Goal: Information Seeking & Learning: Learn about a topic

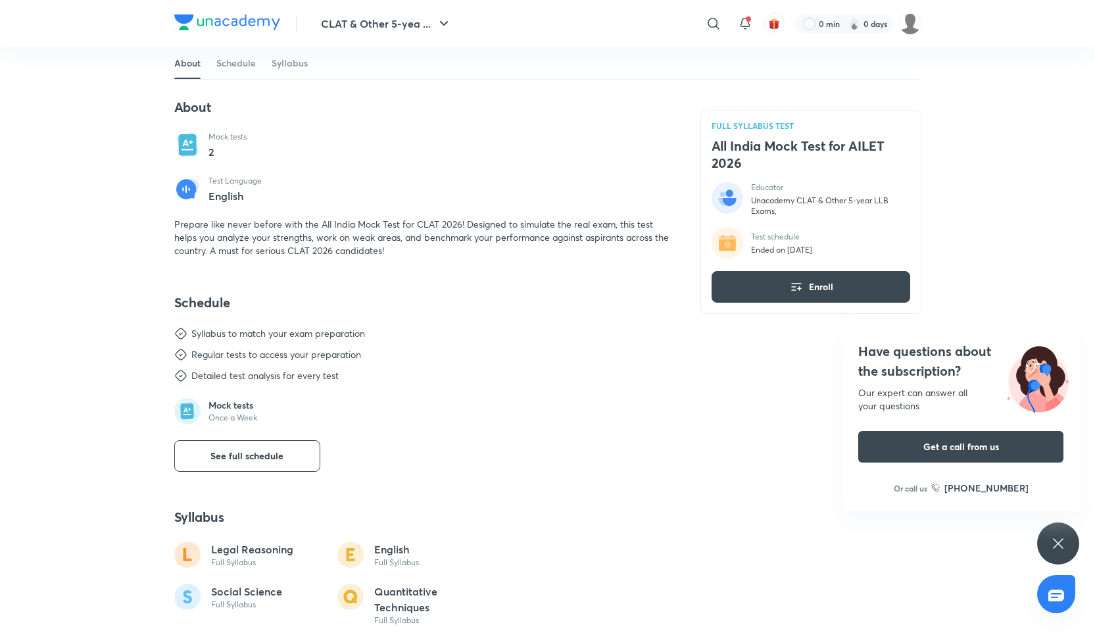
scroll to position [242, 0]
click at [311, 249] on span "Prepare like never before with the All India Mock Test for CLAT 2026! Designed …" at bounding box center [421, 238] width 495 height 39
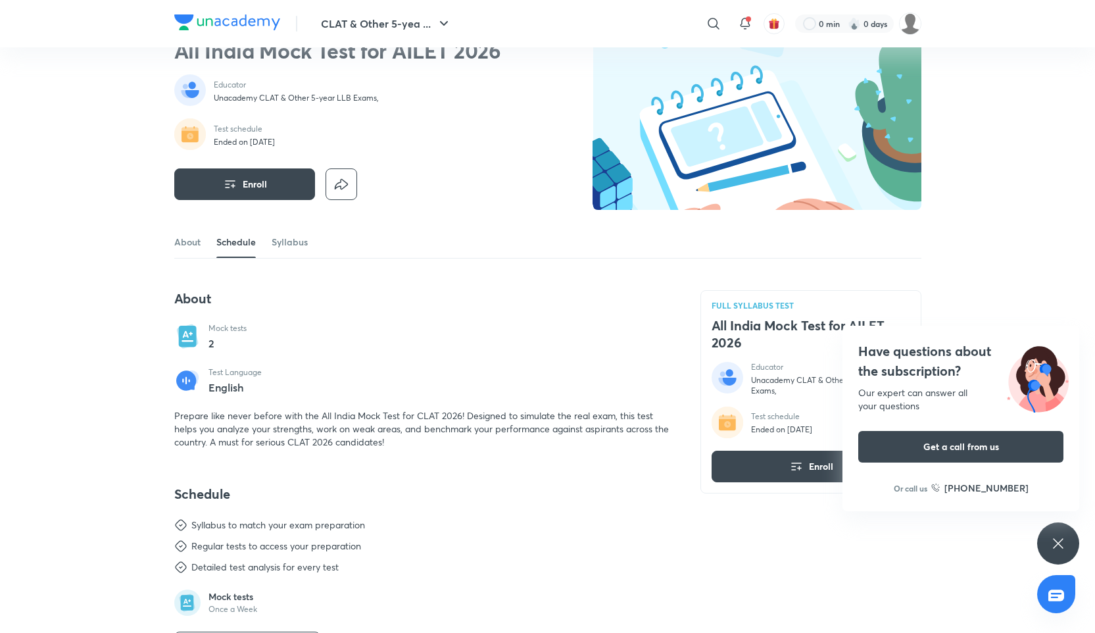
scroll to position [0, 0]
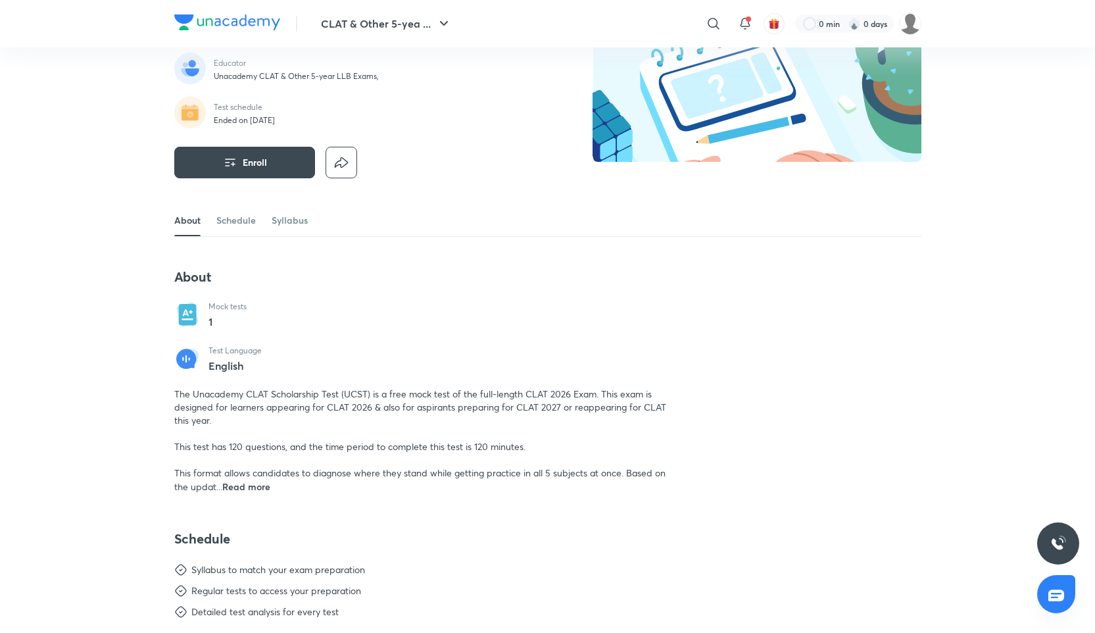
scroll to position [101, 0]
click at [246, 481] on span "Read more" at bounding box center [246, 486] width 48 height 13
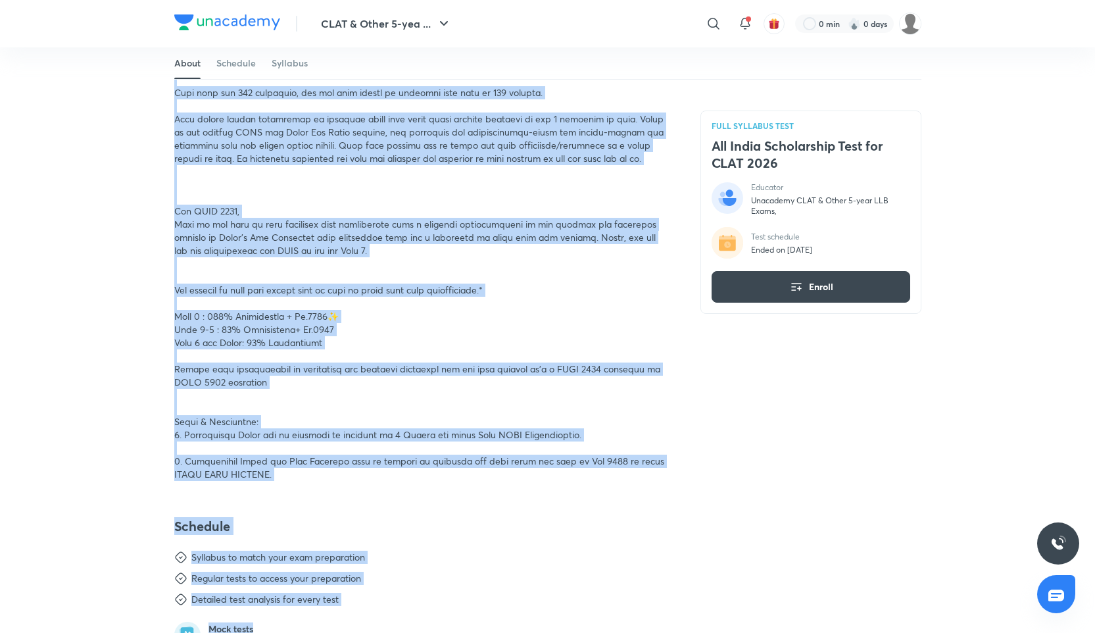
scroll to position [457, 0]
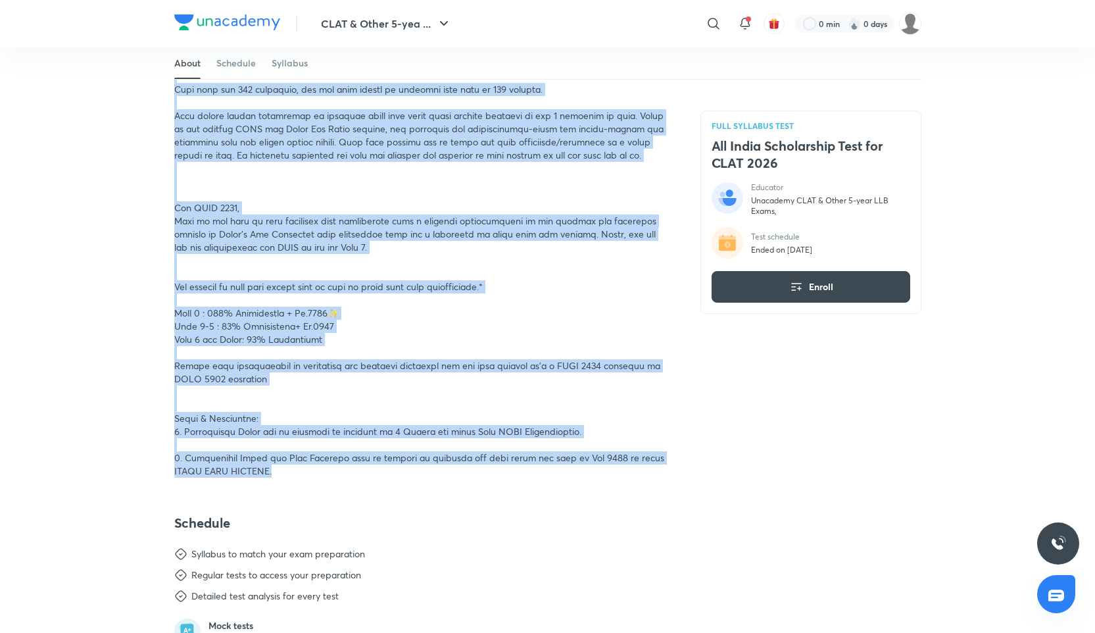
drag, startPoint x: 170, startPoint y: 334, endPoint x: 272, endPoint y: 477, distance: 175.6
click at [272, 477] on div "CLAT & Other 5-yea ... ​ 0 min 0 days FULL SYLLABUS TEST All India Scholarship …" at bounding box center [547, 469] width 1095 height 1852
copy span "The Unacademy CLAT Scholarship Test (UCST) is a free mock test of the full-leng…"
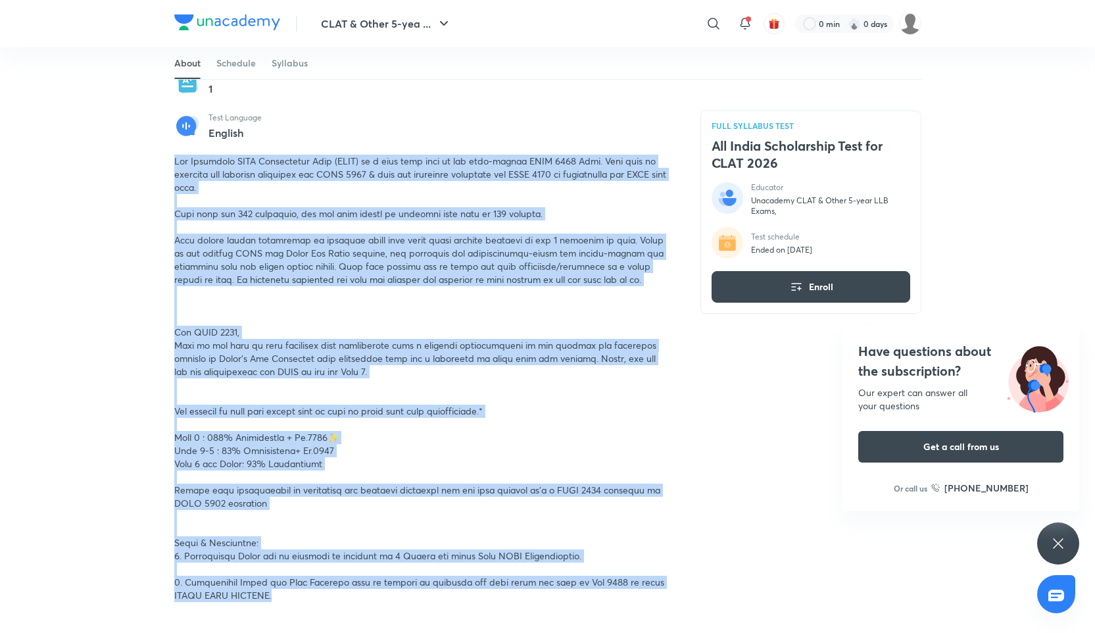
scroll to position [331, 0]
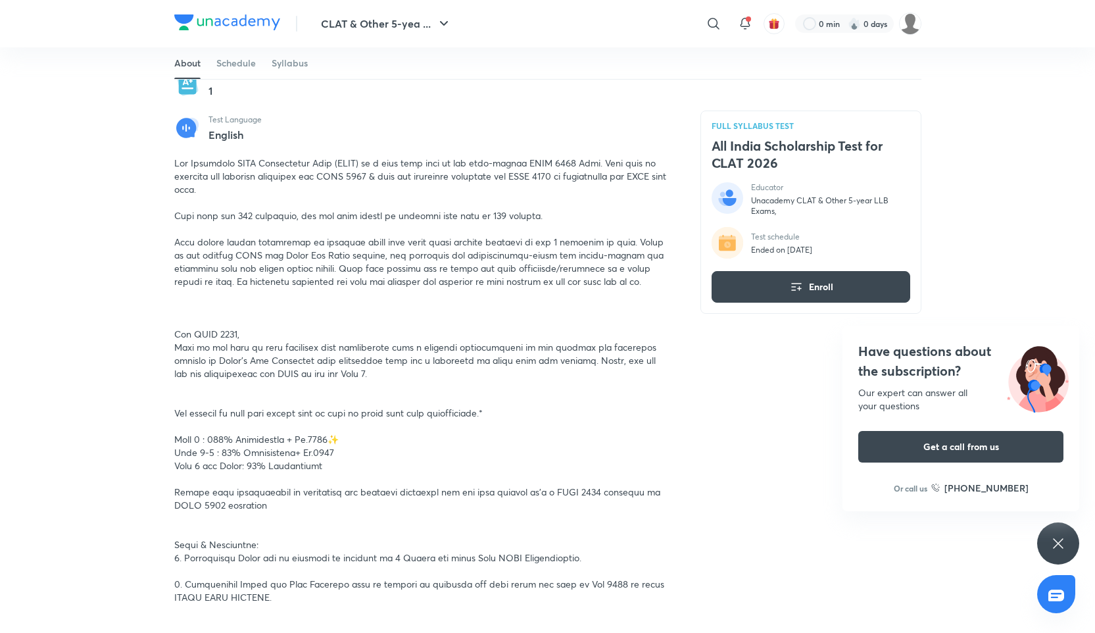
click at [302, 424] on div at bounding box center [421, 380] width 495 height 447
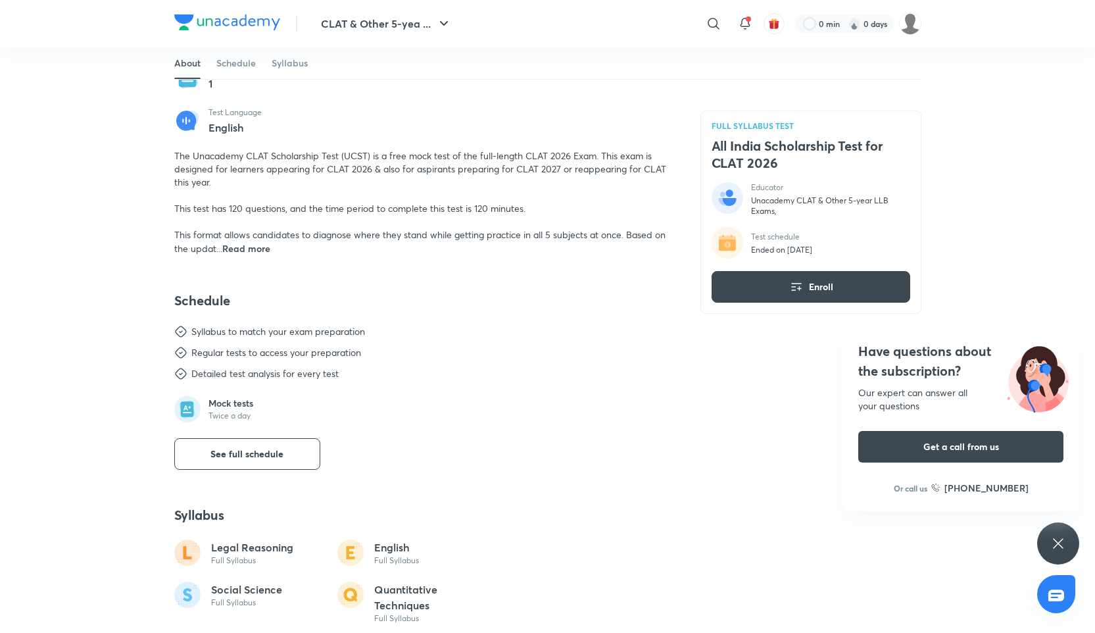
scroll to position [342, 0]
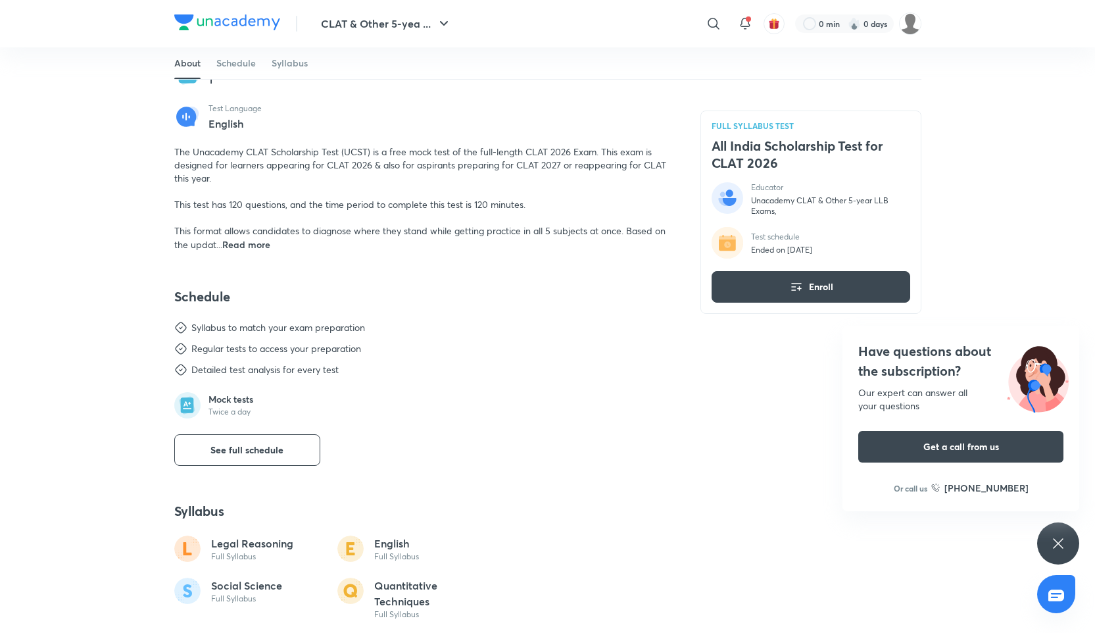
click at [211, 228] on span "The Unacademy CLAT Scholarship Test (UCST) is a free mock test of the full-leng…" at bounding box center [420, 197] width 492 height 105
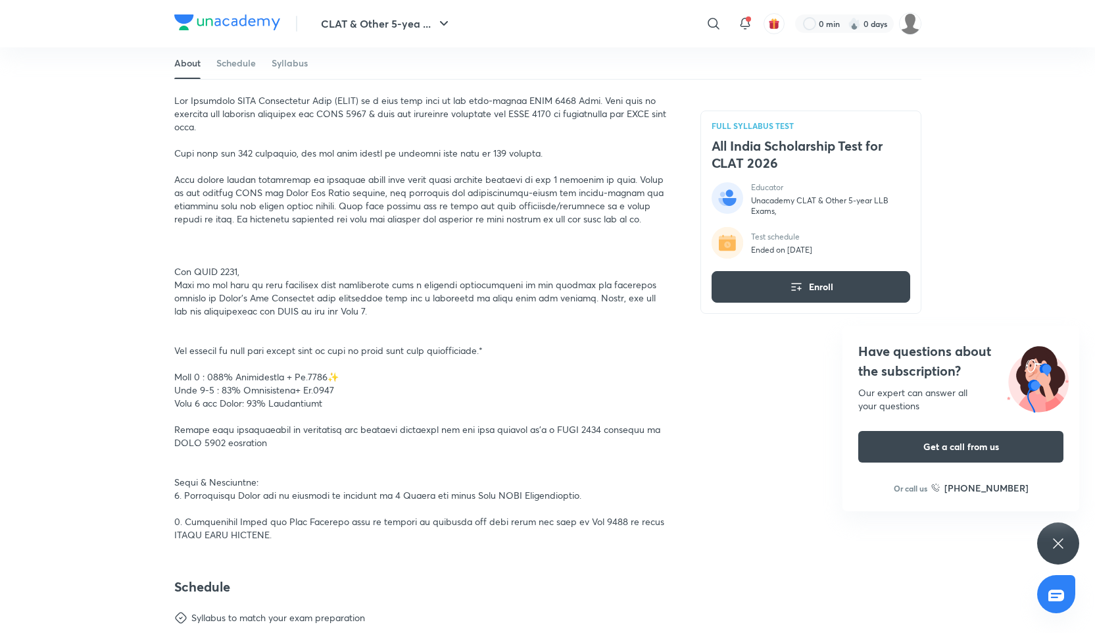
scroll to position [391, 0]
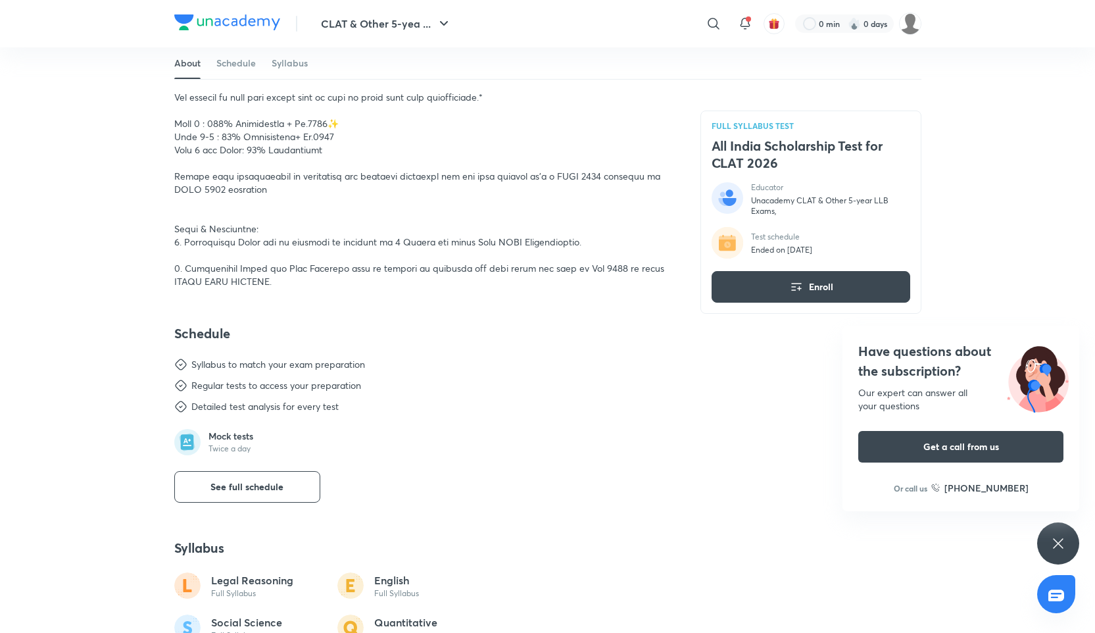
click at [379, 213] on div at bounding box center [421, 64] width 495 height 447
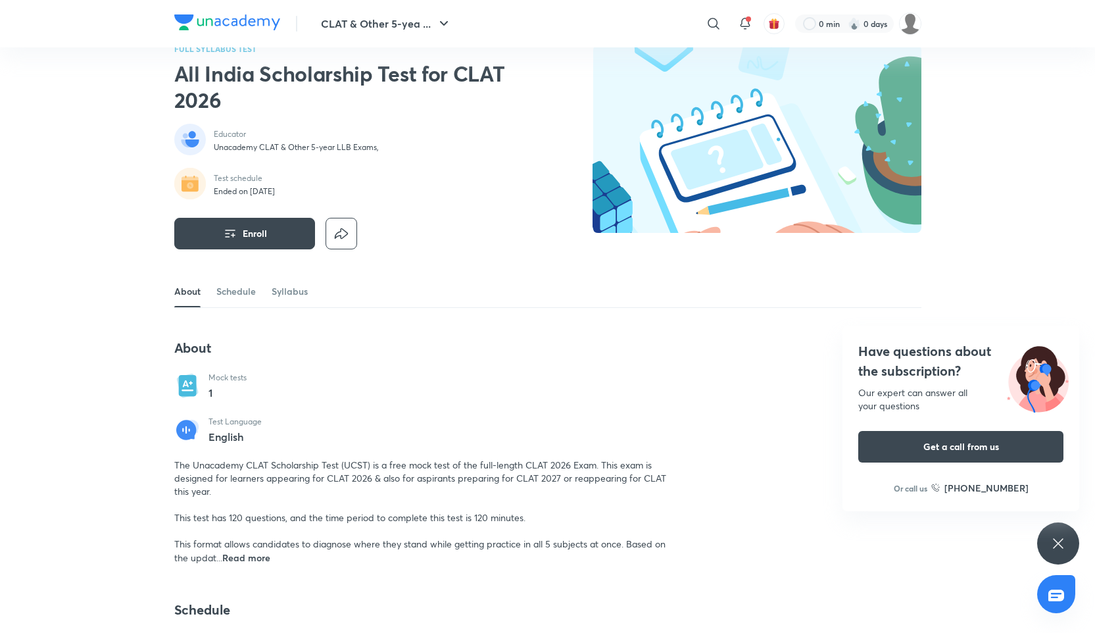
scroll to position [0, 0]
